Goal: Find specific page/section: Find specific page/section

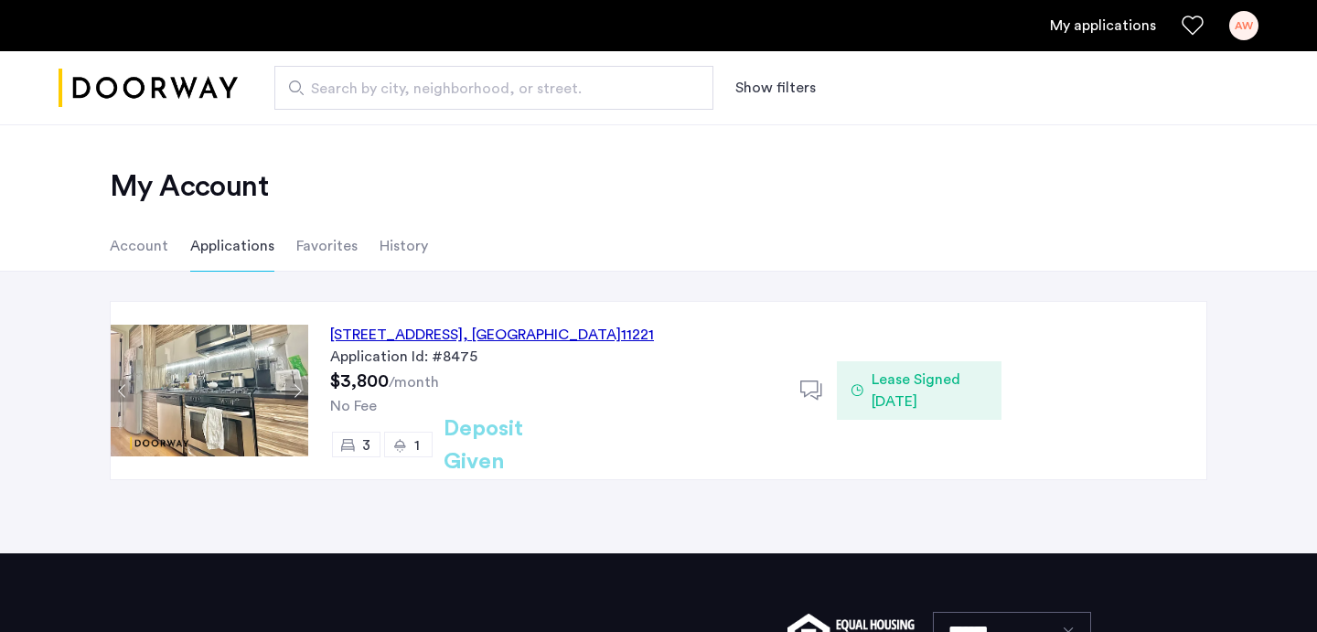
click at [135, 255] on li "Account" at bounding box center [139, 245] width 59 height 51
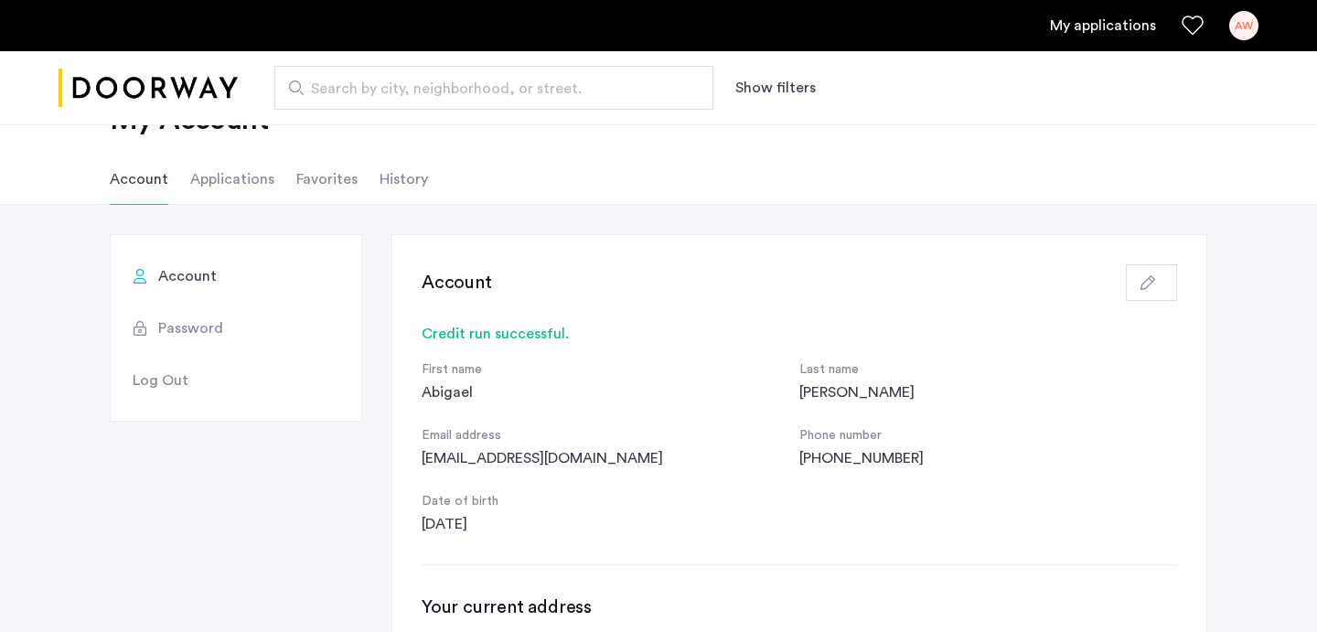
scroll to position [76, 0]
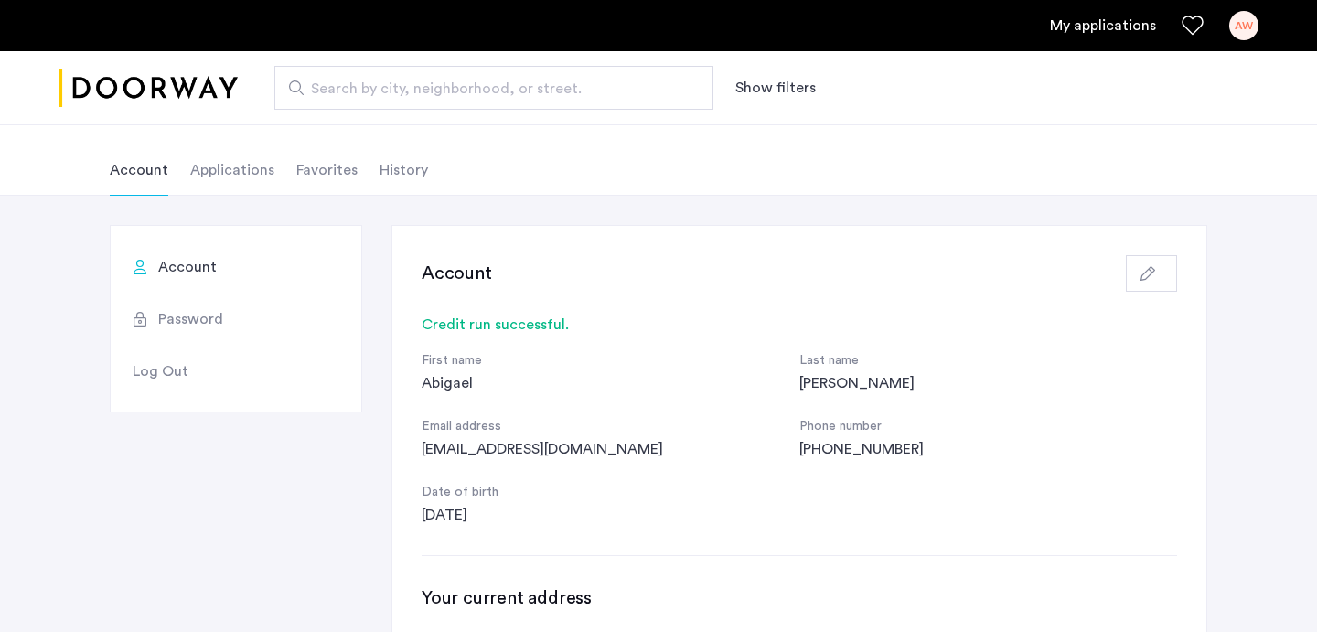
click at [231, 177] on li "Applications" at bounding box center [232, 170] width 84 height 51
